Goal: Information Seeking & Learning: Learn about a topic

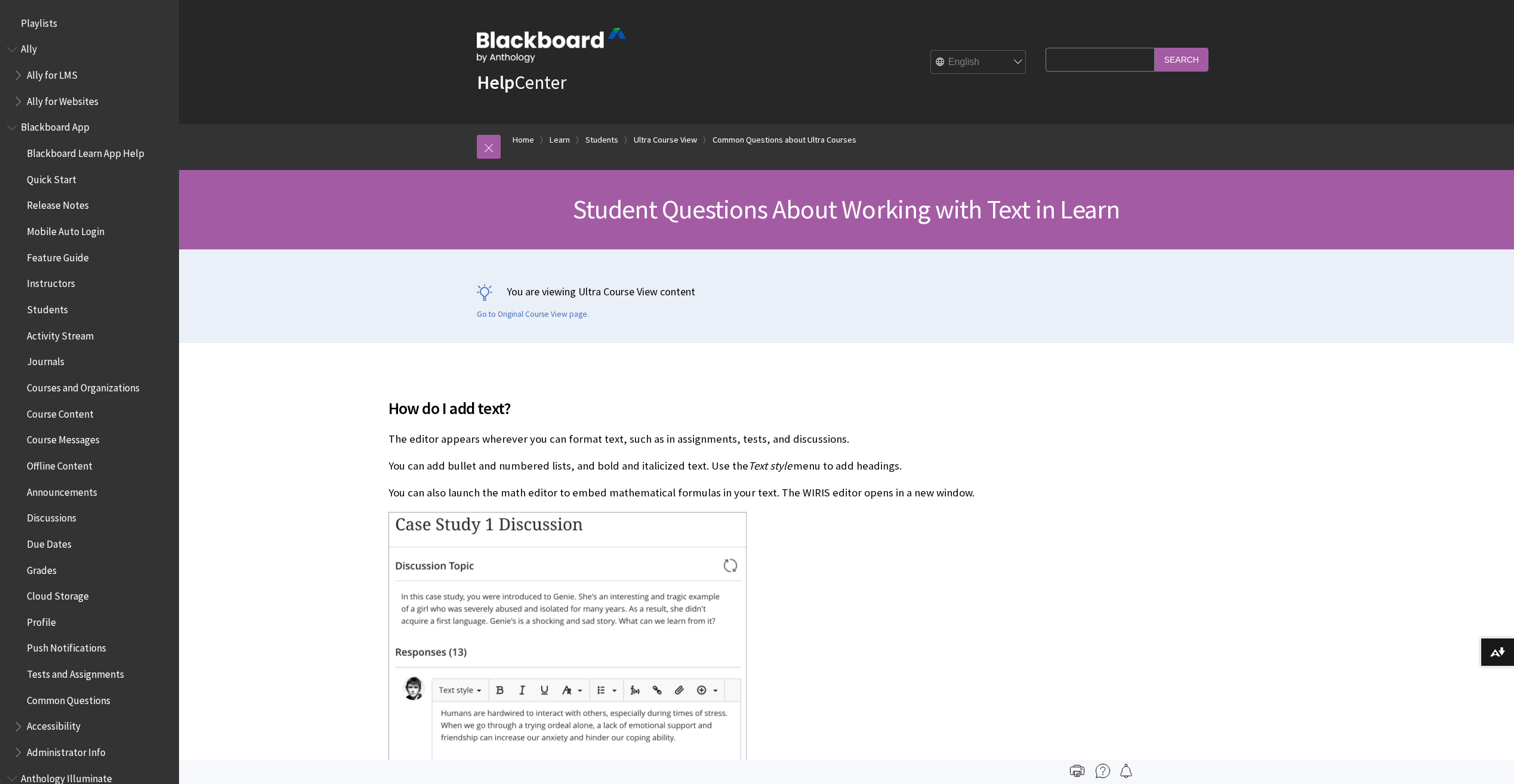
scroll to position [1542, 0]
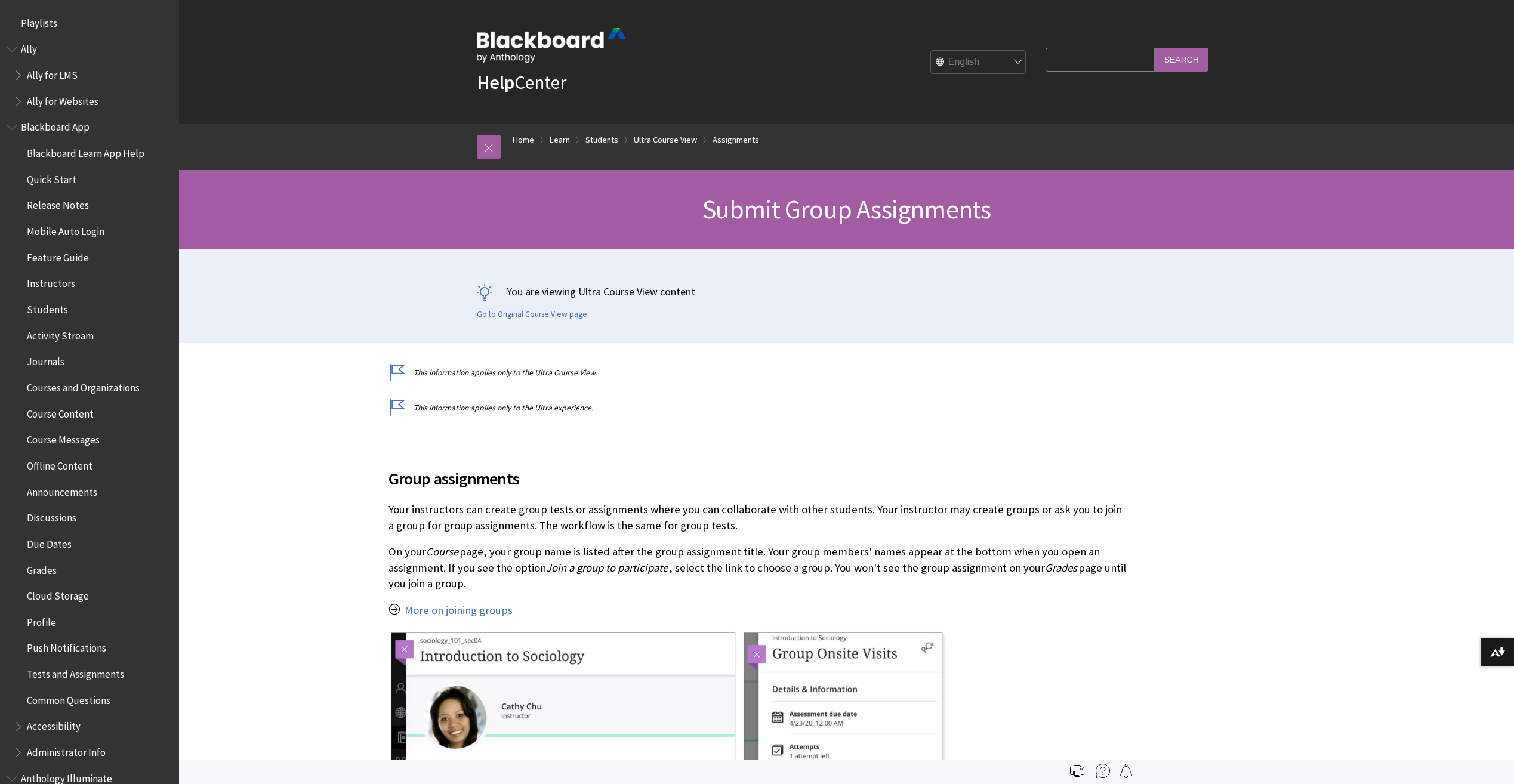
scroll to position [1706, 0]
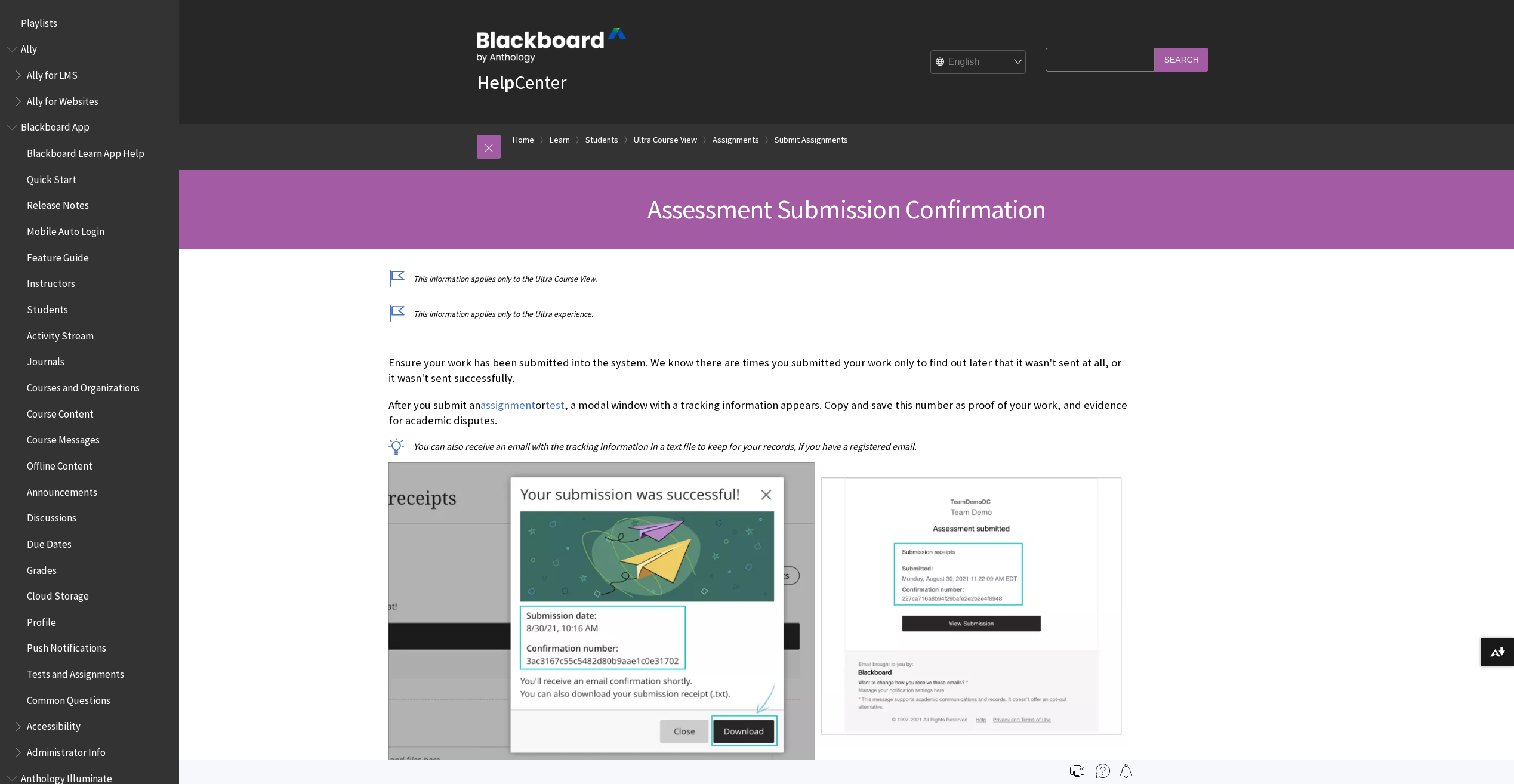
scroll to position [1672, 0]
